Goal: Information Seeking & Learning: Learn about a topic

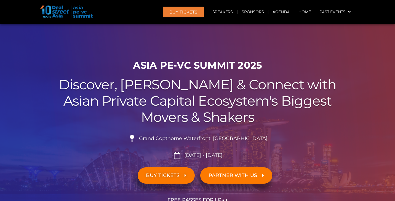
click at [286, 13] on link "Agenda" at bounding box center [280, 12] width 25 height 13
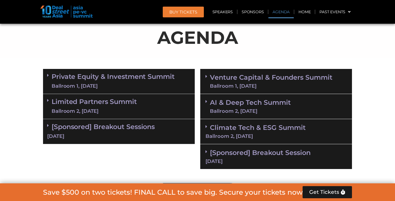
scroll to position [297, 0]
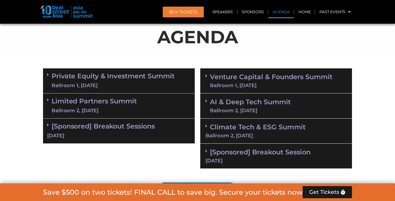
click at [278, 83] on div "Ballroom 1, [DATE]" at bounding box center [271, 85] width 122 height 5
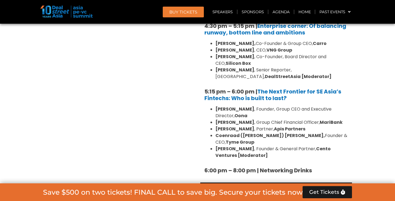
scroll to position [977, 0]
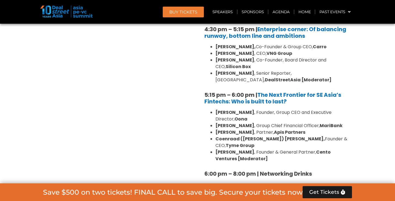
drag, startPoint x: 196, startPoint y: 43, endPoint x: 252, endPoint y: 100, distance: 80.2
click at [255, 149] on li "Dmitry Levit , Founder & General Partner, Cento Ventures [Moderator]" at bounding box center [281, 155] width 132 height 13
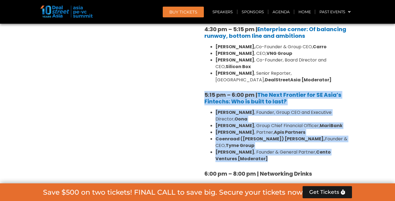
drag, startPoint x: 255, startPoint y: 106, endPoint x: 202, endPoint y: 48, distance: 78.3
copy div "5:15 pm – 6:00 pm | The Next Frontier for SE Asia’s Fintechs: Who is built to l…"
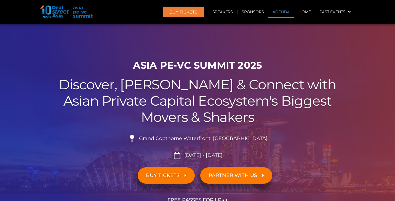
click at [286, 12] on link "Agenda" at bounding box center [280, 12] width 25 height 13
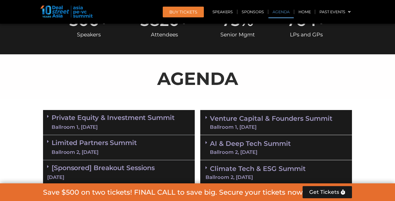
scroll to position [288, 0]
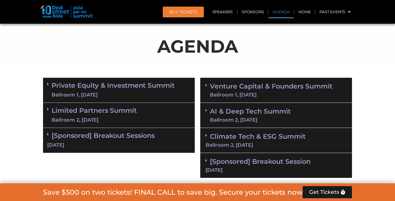
click at [242, 93] on div "Ballroom 1, [DATE]" at bounding box center [271, 94] width 122 height 5
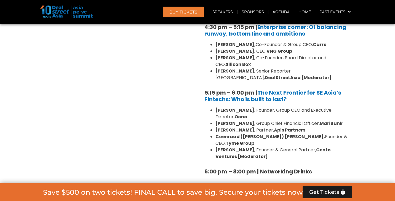
scroll to position [977, 0]
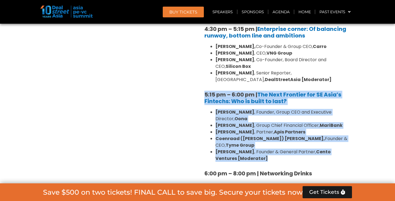
drag, startPoint x: 200, startPoint y: 42, endPoint x: 264, endPoint y: 101, distance: 87.3
copy div "5:15 pm – 6:00 pm | The Next Frontier for SE Asia’s Fintechs: Who is built to l…"
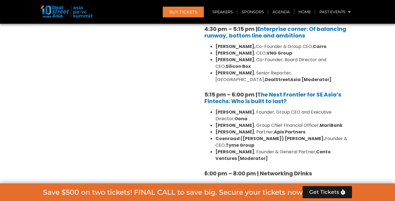
click at [212, 109] on ul "Abhishek Bhatia , Founder, Group CEO and Executive Director, Oona Kevan Chow , …" at bounding box center [275, 135] width 143 height 53
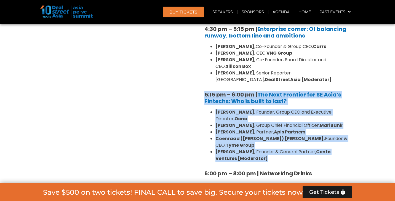
drag, startPoint x: 202, startPoint y: 46, endPoint x: 258, endPoint y: 105, distance: 81.8
copy div "5:15 pm – 6:00 pm | The Next Frontier for SE Asia’s Fintechs: Who is built to l…"
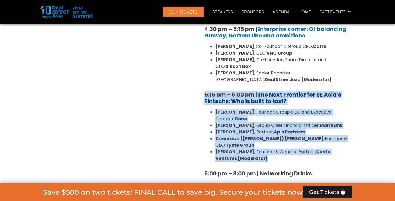
click at [254, 91] on link "The Next Frontier for SE Asia’s Fintechs: Who is built to last?" at bounding box center [272, 98] width 137 height 14
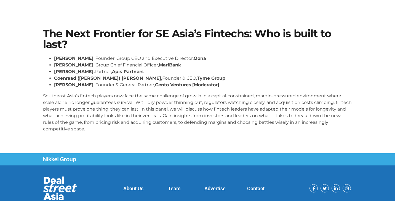
scroll to position [24, 0]
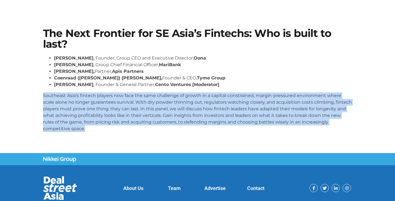
drag, startPoint x: 43, startPoint y: 94, endPoint x: 67, endPoint y: 130, distance: 42.8
click at [67, 130] on p "Southeast Asia’s fintech players now face the same challenge of growth in a cap…" at bounding box center [197, 112] width 309 height 40
copy p "Southeast Asia’s fintech players now face the same challenge of growth in a cap…"
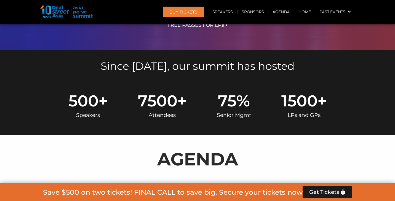
scroll to position [95, 0]
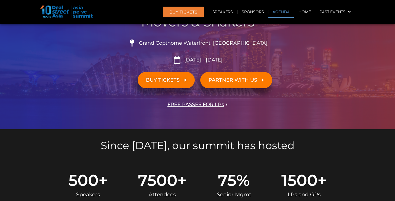
click at [280, 12] on link "Agenda" at bounding box center [280, 12] width 25 height 13
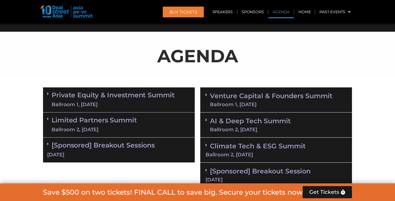
scroll to position [288, 0]
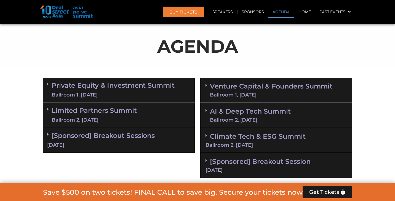
click at [106, 84] on link "Private Equity & Investment Summit Ballroom 1, 10 Sept" at bounding box center [113, 90] width 123 height 17
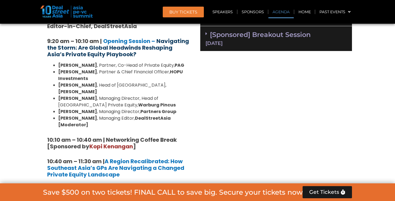
scroll to position [425, 0]
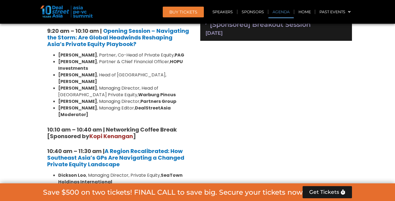
click at [78, 55] on strong "[PERSON_NAME]" at bounding box center [77, 55] width 39 height 6
click at [78, 60] on strong "[PERSON_NAME]" at bounding box center [77, 61] width 39 height 6
click at [78, 73] on strong "[PERSON_NAME]" at bounding box center [77, 75] width 39 height 6
click at [78, 85] on strong "[PERSON_NAME]" at bounding box center [77, 88] width 39 height 6
click at [79, 98] on strong "[PERSON_NAME]" at bounding box center [77, 101] width 39 height 6
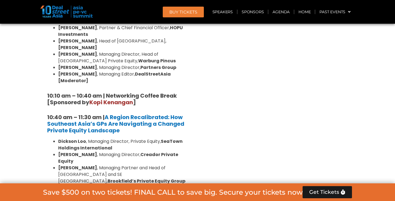
scroll to position [494, 0]
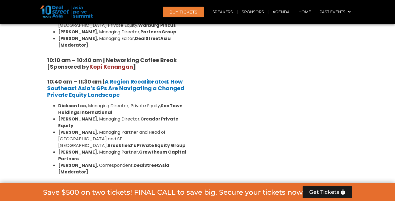
click at [77, 103] on strong "Dickson Loo" at bounding box center [72, 106] width 28 height 6
click at [83, 116] on strong "[PERSON_NAME]" at bounding box center [77, 119] width 39 height 6
click at [82, 129] on li "Alex Yang , Managing Partner and Head of Greater China and SE Asia, Brookfield’…" at bounding box center [124, 139] width 132 height 20
click at [81, 149] on strong "[PERSON_NAME]" at bounding box center [77, 152] width 39 height 6
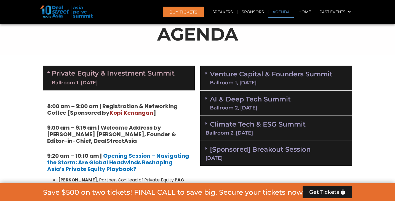
scroll to position [316, 0]
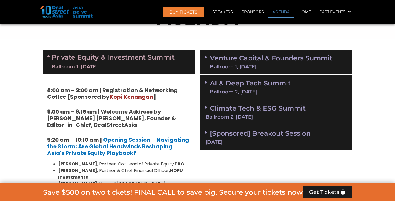
click at [244, 92] on div "Ballroom 2, [DATE]" at bounding box center [250, 91] width 81 height 5
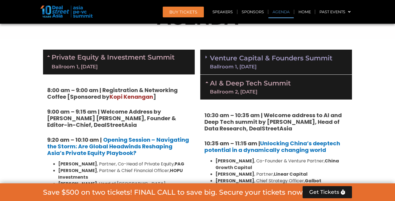
click at [244, 64] on div "Ballroom 1, [DATE]" at bounding box center [271, 66] width 122 height 5
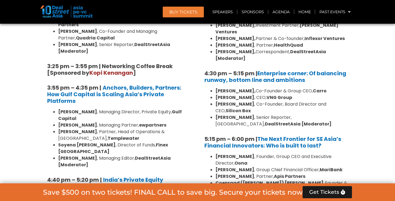
scroll to position [1003, 0]
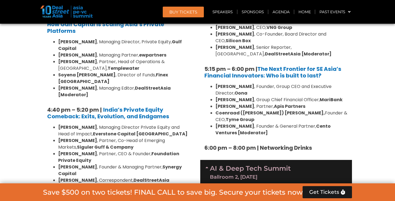
click at [239, 165] on link "AI & Deep Tech Summit Ballroom 2, 11 Sept" at bounding box center [250, 172] width 81 height 14
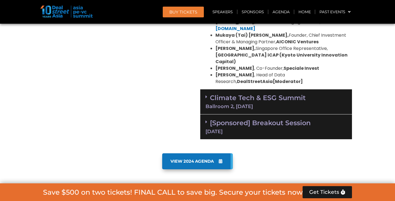
scroll to position [1353, 0]
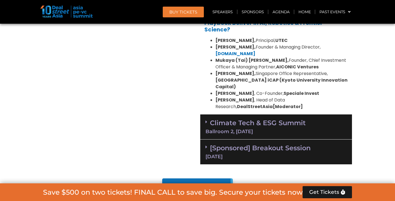
click at [245, 144] on link "[Sponsored] Breakout Session 11 Sept" at bounding box center [276, 151] width 141 height 15
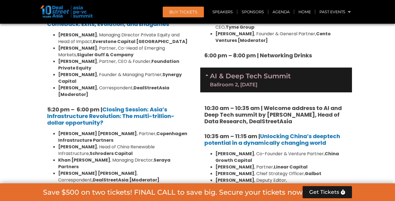
scroll to position [1098, 0]
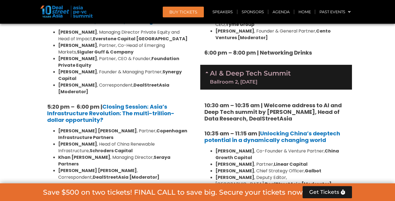
click at [140, 190] on div "Limited Partners Summit Ballroom 2, 10 Sept" at bounding box center [119, 202] width 152 height 25
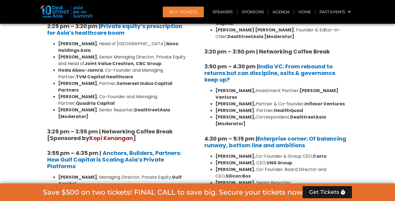
scroll to position [868, 0]
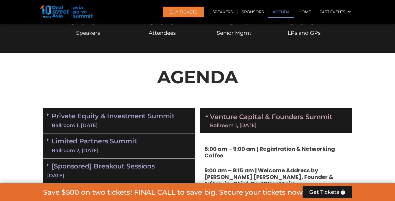
scroll to position [314, 0]
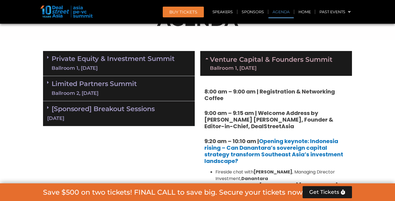
click at [163, 65] on div "Ballroom 1, [DATE]" at bounding box center [113, 68] width 123 height 7
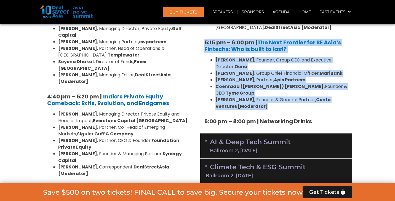
scroll to position [1051, 0]
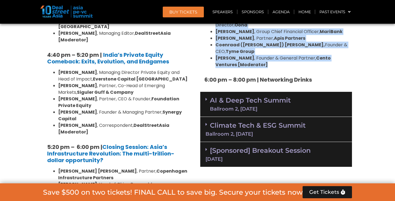
click at [290, 97] on link "AI & Deep Tech Summit Ballroom 2, 11 Sept" at bounding box center [250, 104] width 81 height 14
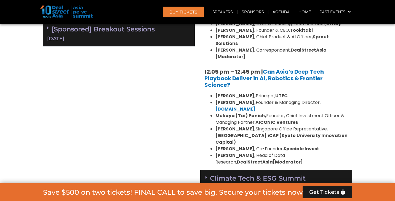
scroll to position [1277, 0]
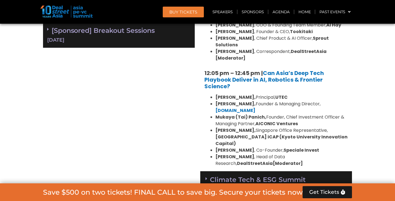
click at [284, 134] on b "[GEOGRAPHIC_DATA] iCAP (Kyoto University Innovation Capital)" at bounding box center [281, 140] width 132 height 13
click at [266, 186] on div "Ballroom 2, [DATE]" at bounding box center [276, 188] width 141 height 5
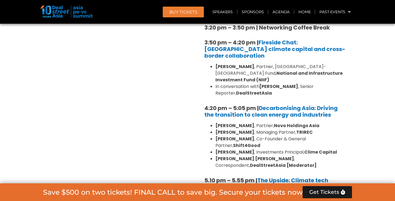
scroll to position [1749, 0]
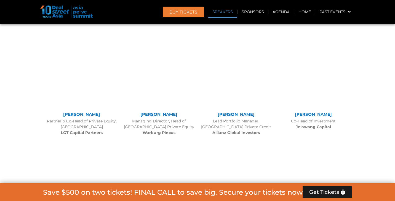
scroll to position [868, 0]
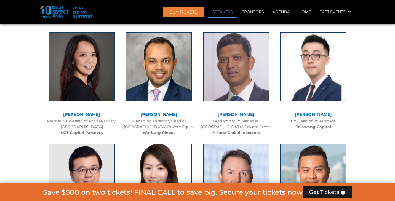
click at [228, 12] on link "Speakers" at bounding box center [222, 12] width 29 height 13
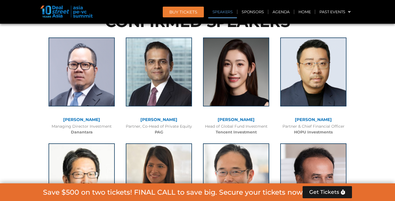
scroll to position [623, 0]
